Goal: Task Accomplishment & Management: Manage account settings

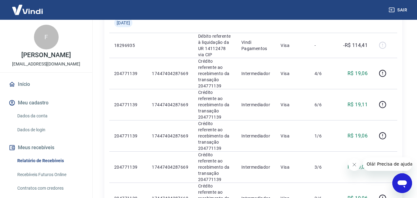
scroll to position [604, 0]
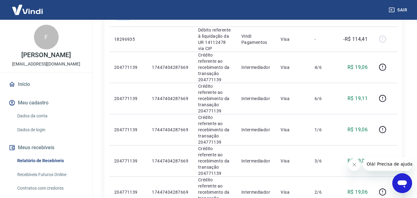
drag, startPoint x: 354, startPoint y: 111, endPoint x: 358, endPoint y: 113, distance: 4.6
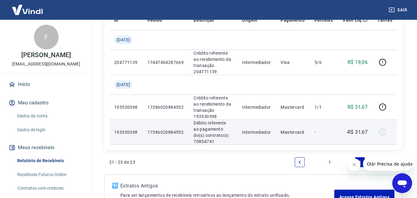
scroll to position [114, 0]
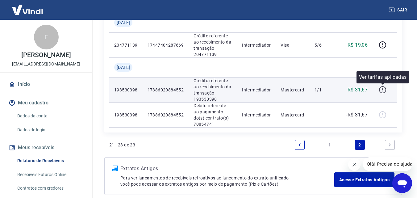
click at [382, 89] on icon "button" at bounding box center [383, 90] width 8 height 8
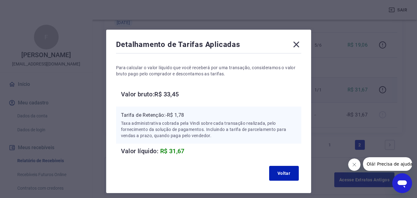
click at [298, 43] on icon at bounding box center [296, 44] width 10 height 10
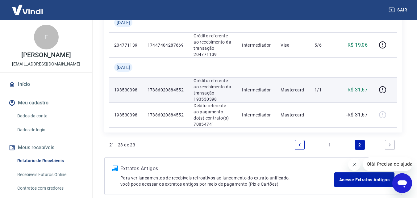
click at [27, 90] on link "Início" at bounding box center [45, 84] width 77 height 14
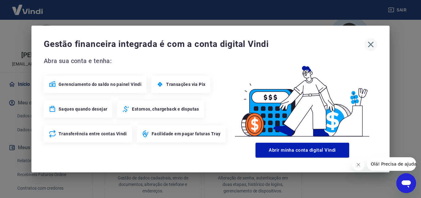
click at [375, 44] on icon "button" at bounding box center [371, 44] width 10 height 10
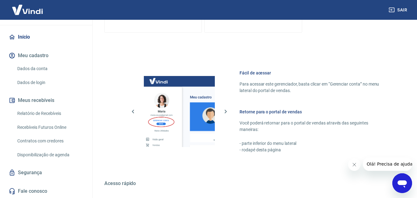
scroll to position [330, 0]
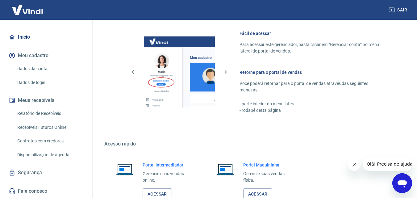
click at [49, 114] on link "Relatório de Recebíveis" at bounding box center [50, 113] width 70 height 13
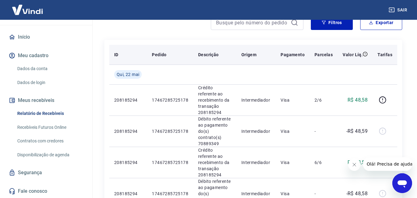
scroll to position [93, 0]
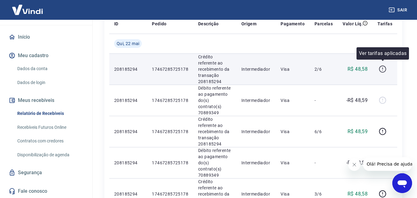
click at [385, 66] on icon "button" at bounding box center [383, 69] width 8 height 8
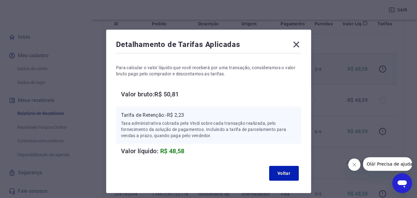
click at [297, 45] on icon at bounding box center [296, 45] width 6 height 6
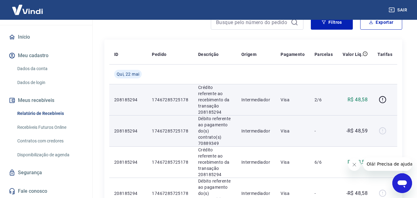
scroll to position [62, 0]
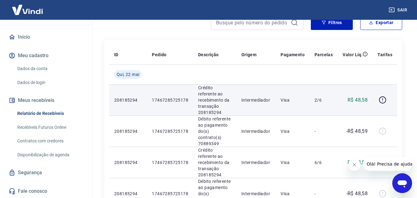
click at [38, 70] on link "Dados da conta" at bounding box center [50, 68] width 70 height 13
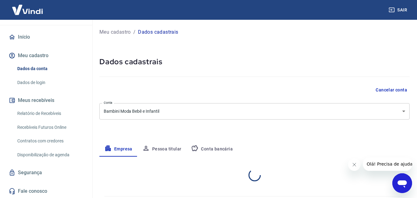
select select "SP"
select select "business"
click at [212, 147] on button "Conta bancária" at bounding box center [212, 149] width 52 height 15
select select "1"
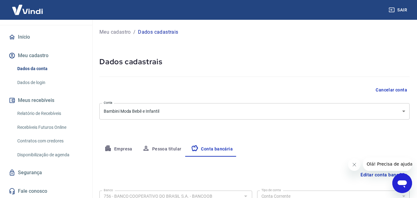
click at [54, 141] on link "Contratos com credores" at bounding box center [50, 141] width 70 height 13
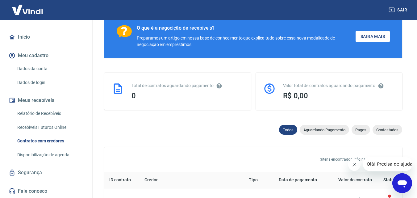
scroll to position [123, 0]
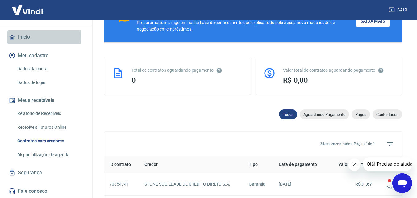
click at [18, 36] on link "Início" at bounding box center [45, 37] width 77 height 14
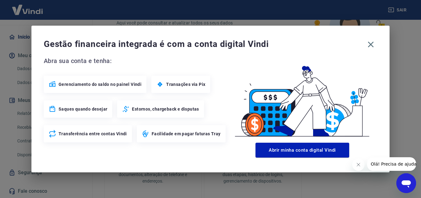
click at [115, 84] on span "Gerenciamento do saldo no painel Vindi" at bounding box center [100, 84] width 83 height 6
click at [52, 85] on icon at bounding box center [52, 84] width 6 height 6
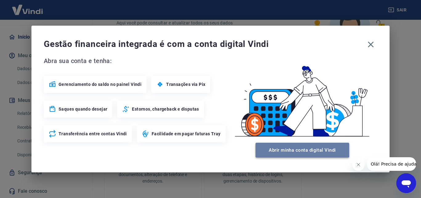
click at [286, 151] on button "Abrir minha conta digital Vindi" at bounding box center [303, 150] width 94 height 15
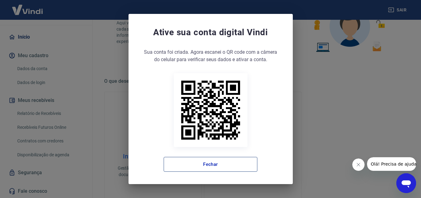
click at [247, 164] on button "Fechar" at bounding box center [211, 164] width 94 height 15
